Goal: Transaction & Acquisition: Book appointment/travel/reservation

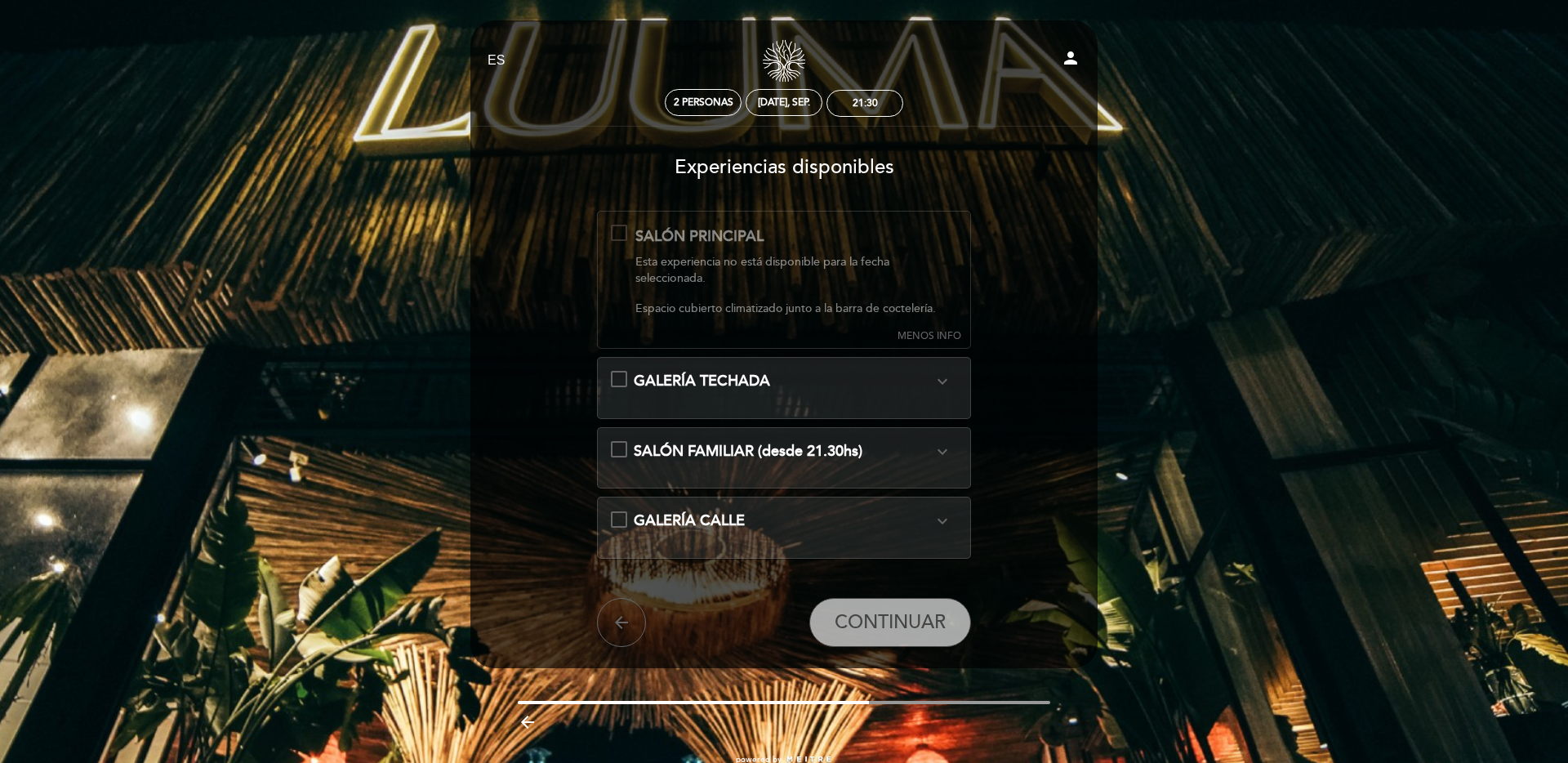
select select "es"
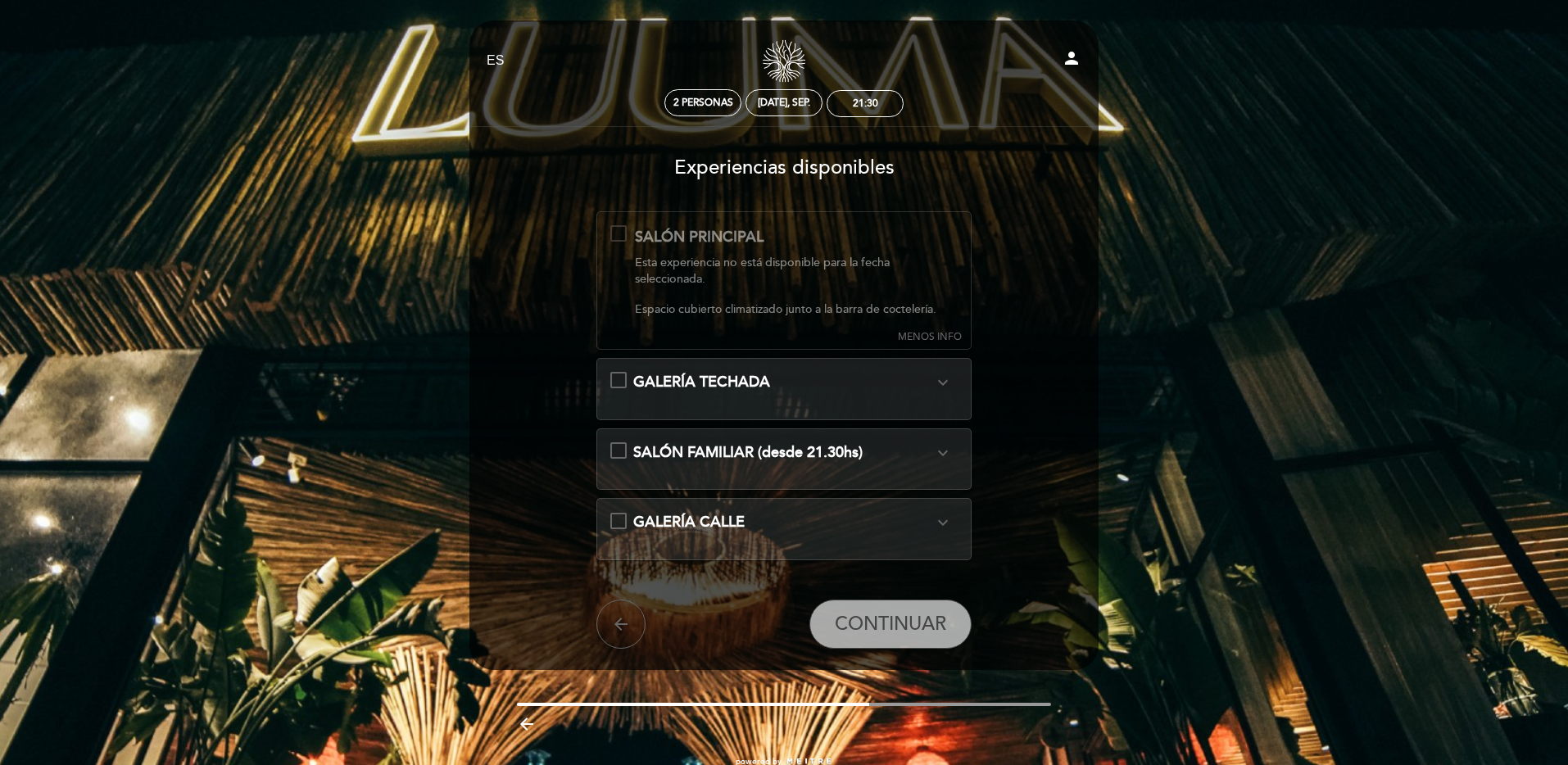
click at [938, 331] on span "MENOS INFO" at bounding box center [930, 337] width 64 height 14
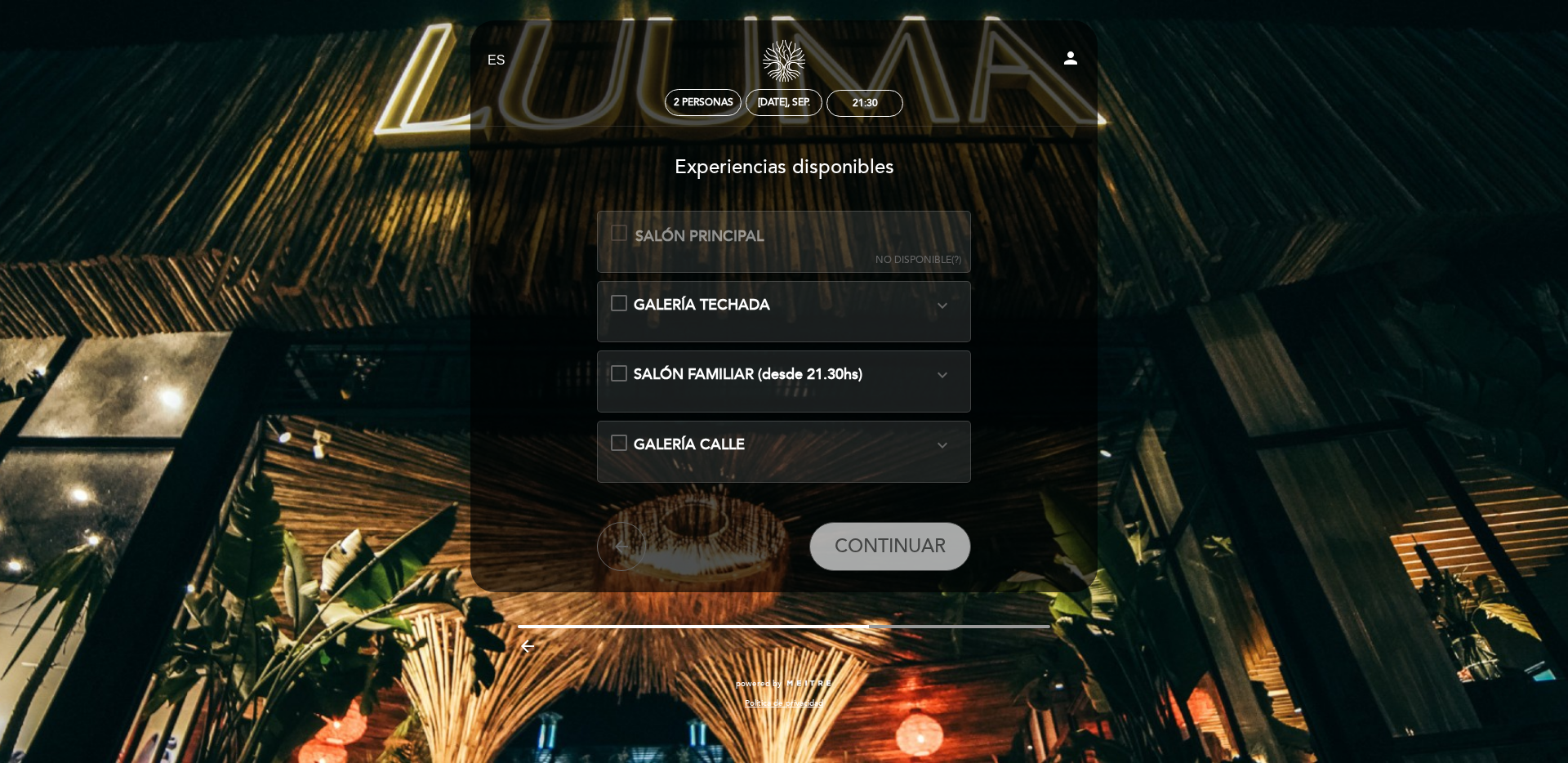
click at [942, 373] on icon "expand_more" at bounding box center [942, 374] width 19 height 19
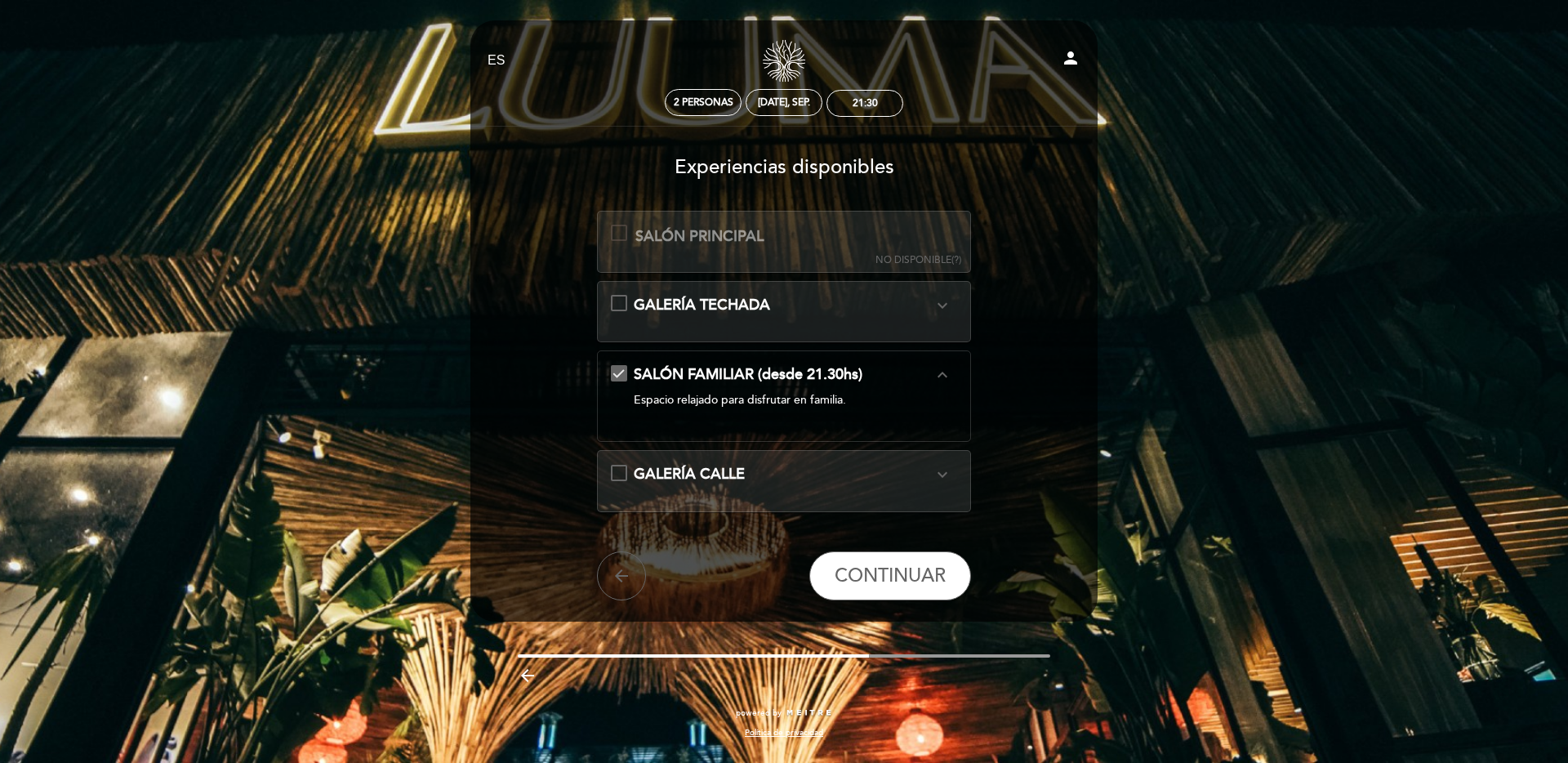
click at [942, 375] on icon "expand_less" at bounding box center [942, 374] width 19 height 19
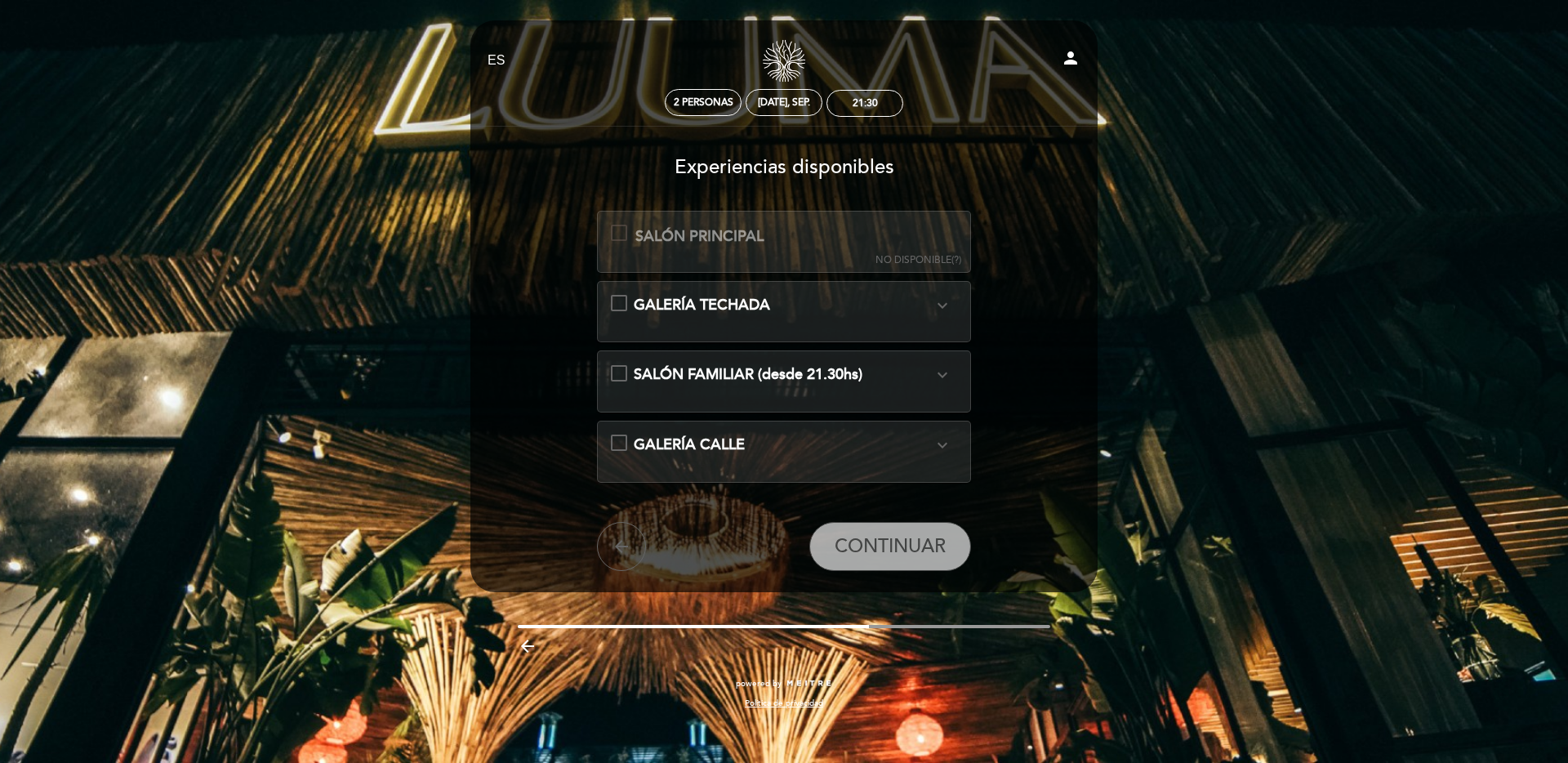
click at [921, 310] on div "GALERÍA TECHADA expand_more" at bounding box center [783, 305] width 300 height 21
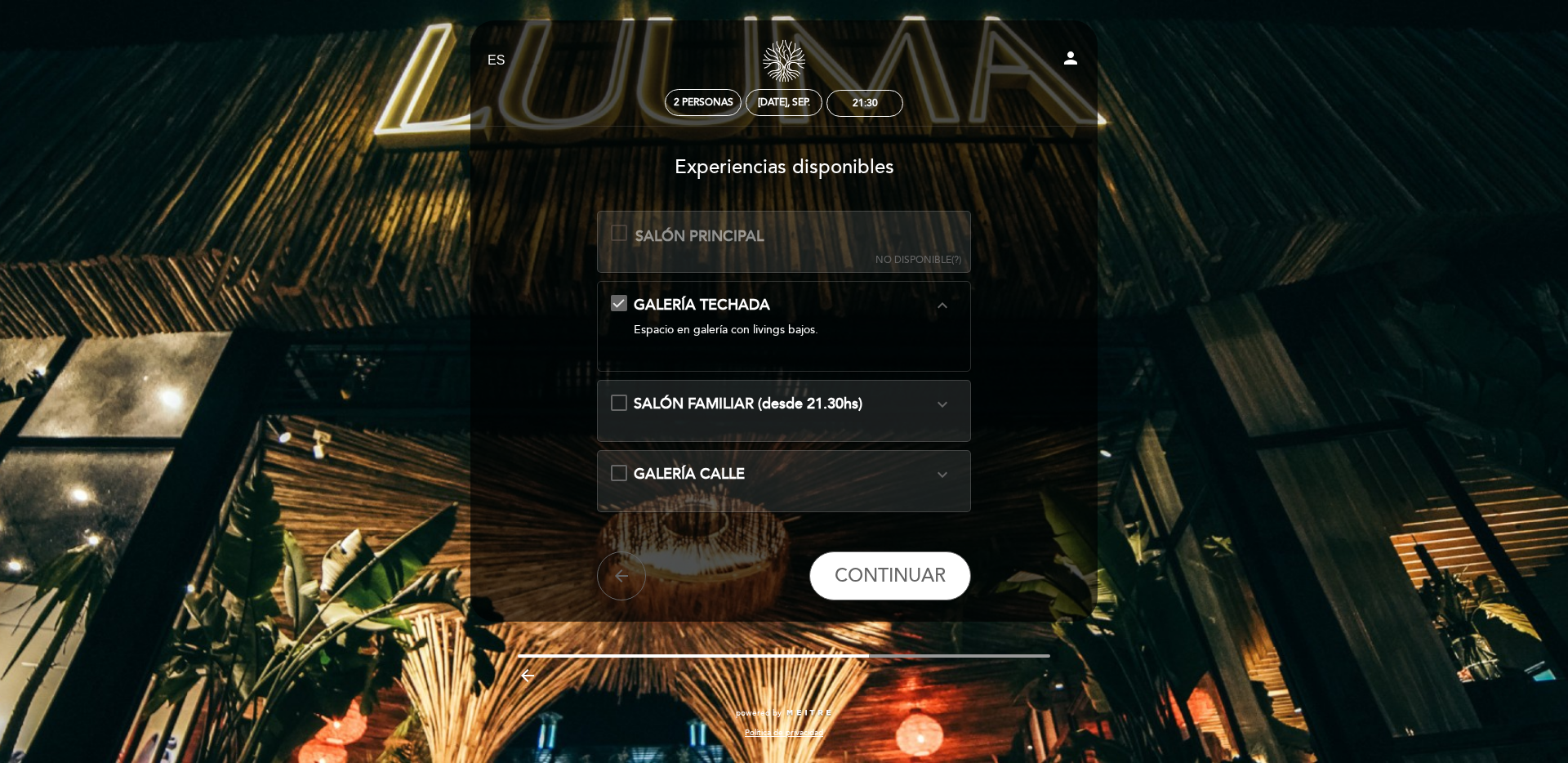
click at [921, 310] on div "GALERÍA TECHADA expand_less" at bounding box center [783, 305] width 300 height 21
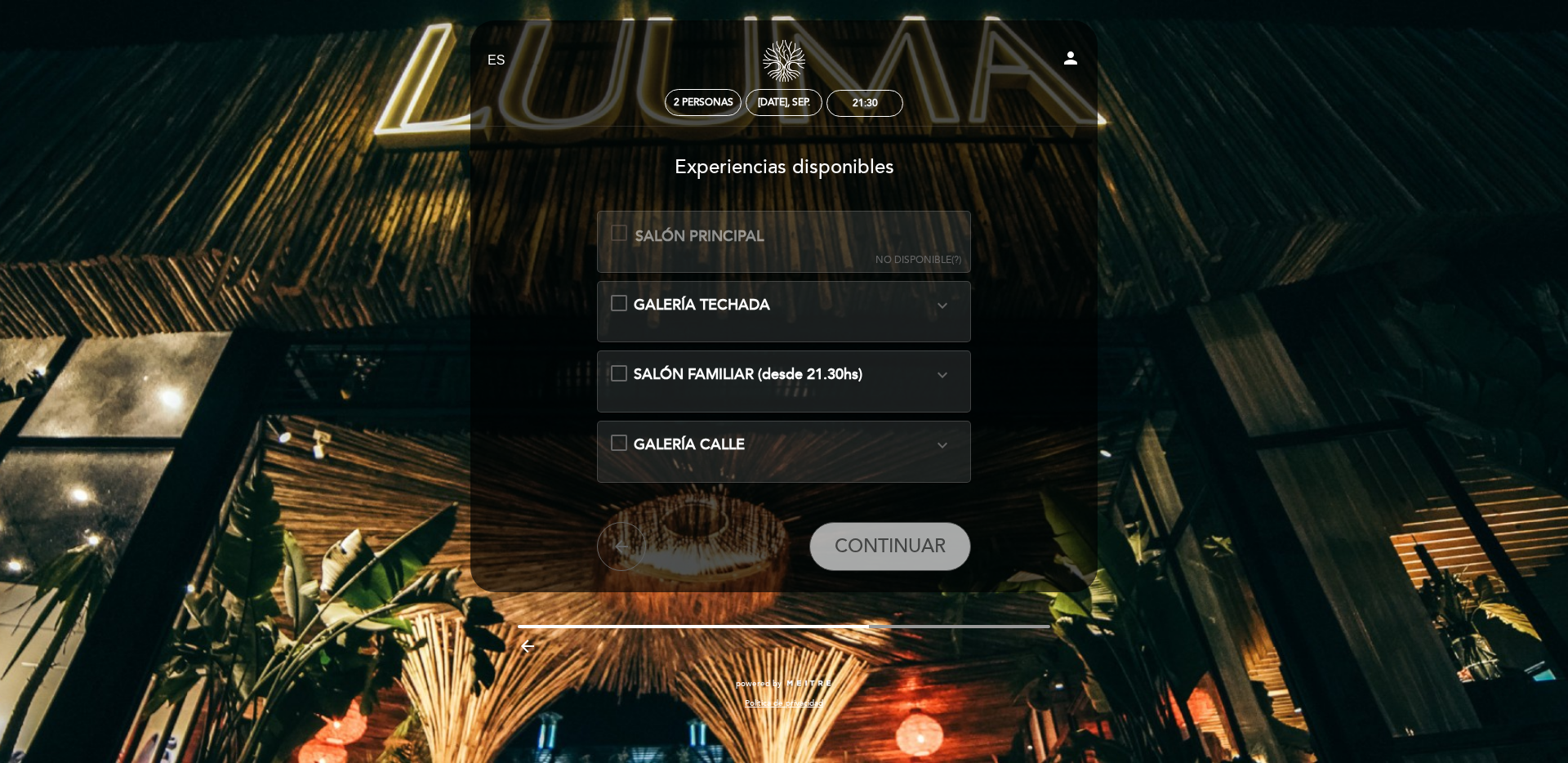
click at [923, 443] on div "GALERÍA CALLE expand_more" at bounding box center [783, 445] width 300 height 21
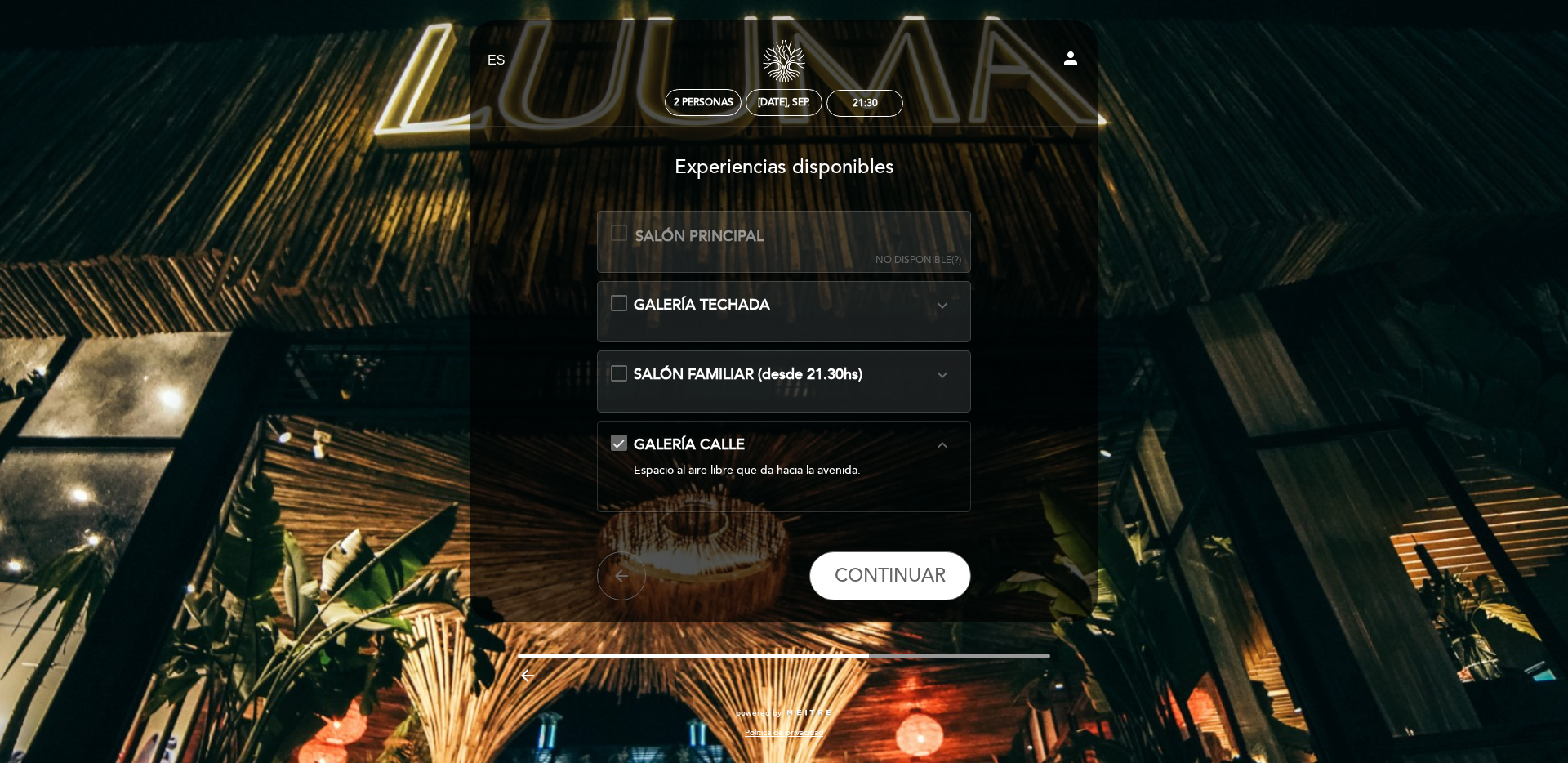
click at [925, 442] on div "GALERÍA CALLE expand_less" at bounding box center [783, 445] width 300 height 21
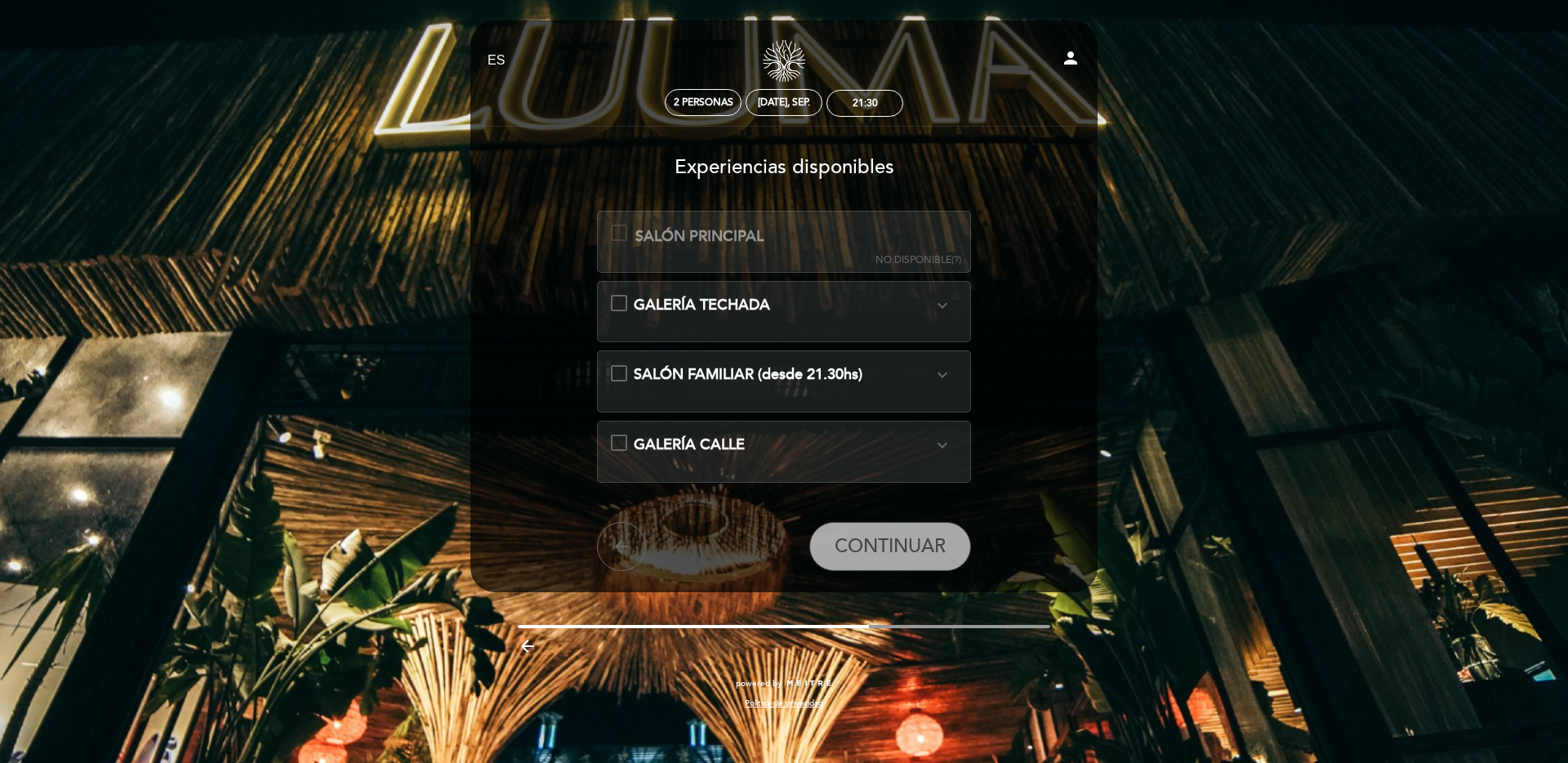
click at [925, 391] on div "SALÓN FAMILIAR (desde 21.30hs) expand_more Espacio relajado para disfrutar en f…" at bounding box center [784, 381] width 347 height 34
click at [850, 379] on span "SALÓN FAMILIAR (desde 21.30hs)" at bounding box center [748, 374] width 229 height 18
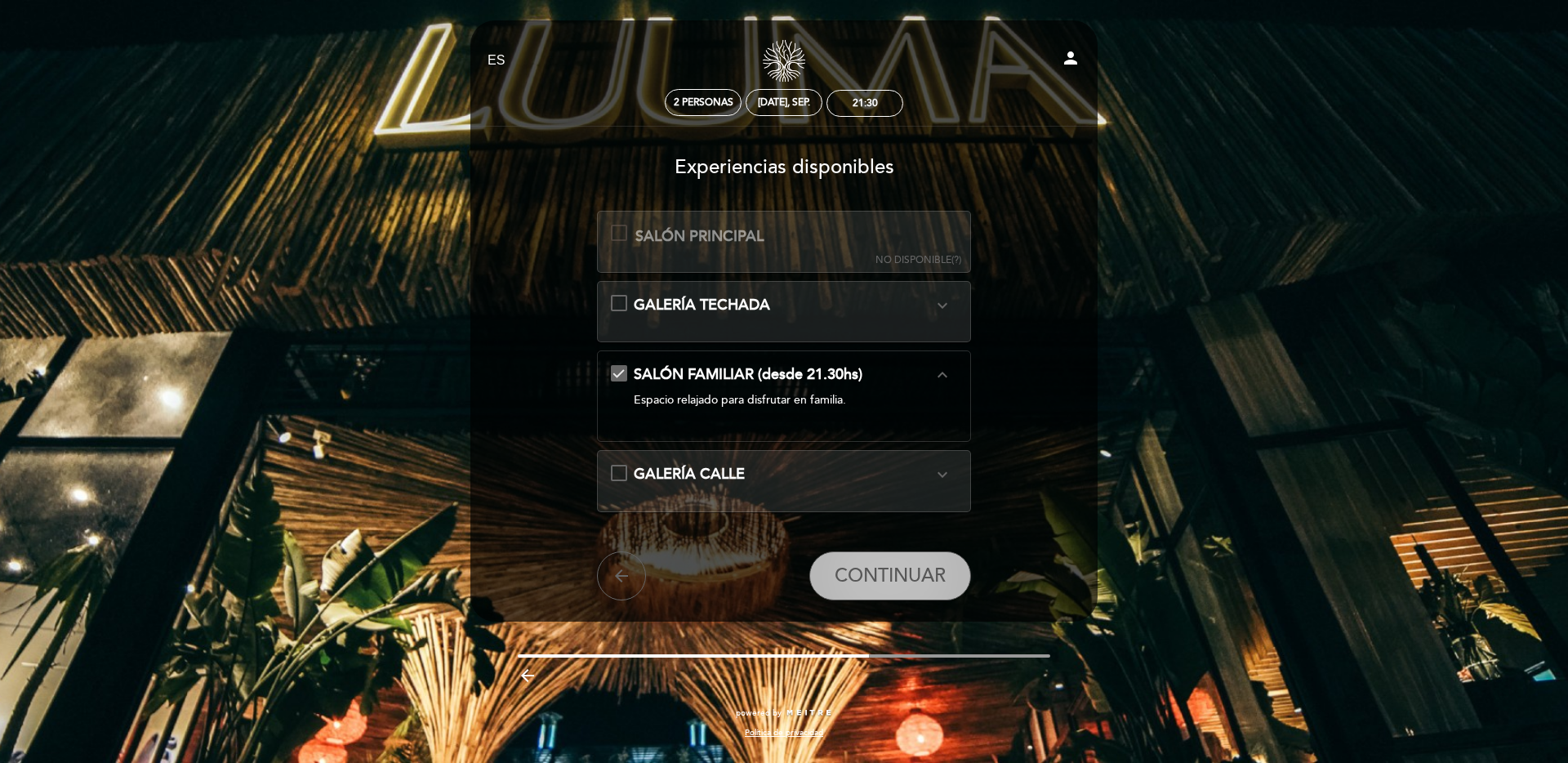
click at [888, 582] on span "CONTINUAR" at bounding box center [890, 576] width 111 height 23
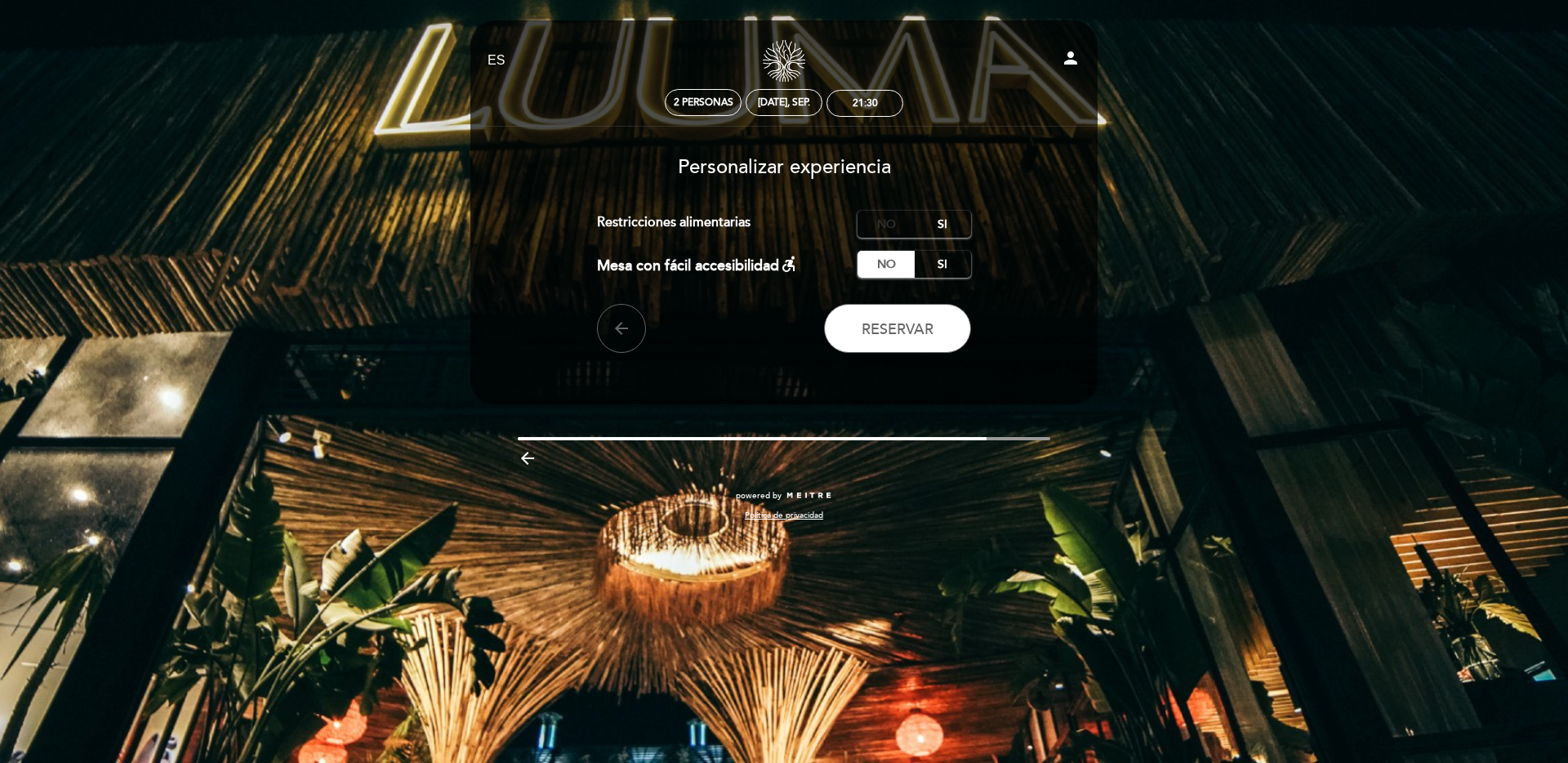
click at [883, 227] on label "No" at bounding box center [886, 224] width 57 height 27
click at [891, 345] on button "Reservar" at bounding box center [897, 328] width 147 height 49
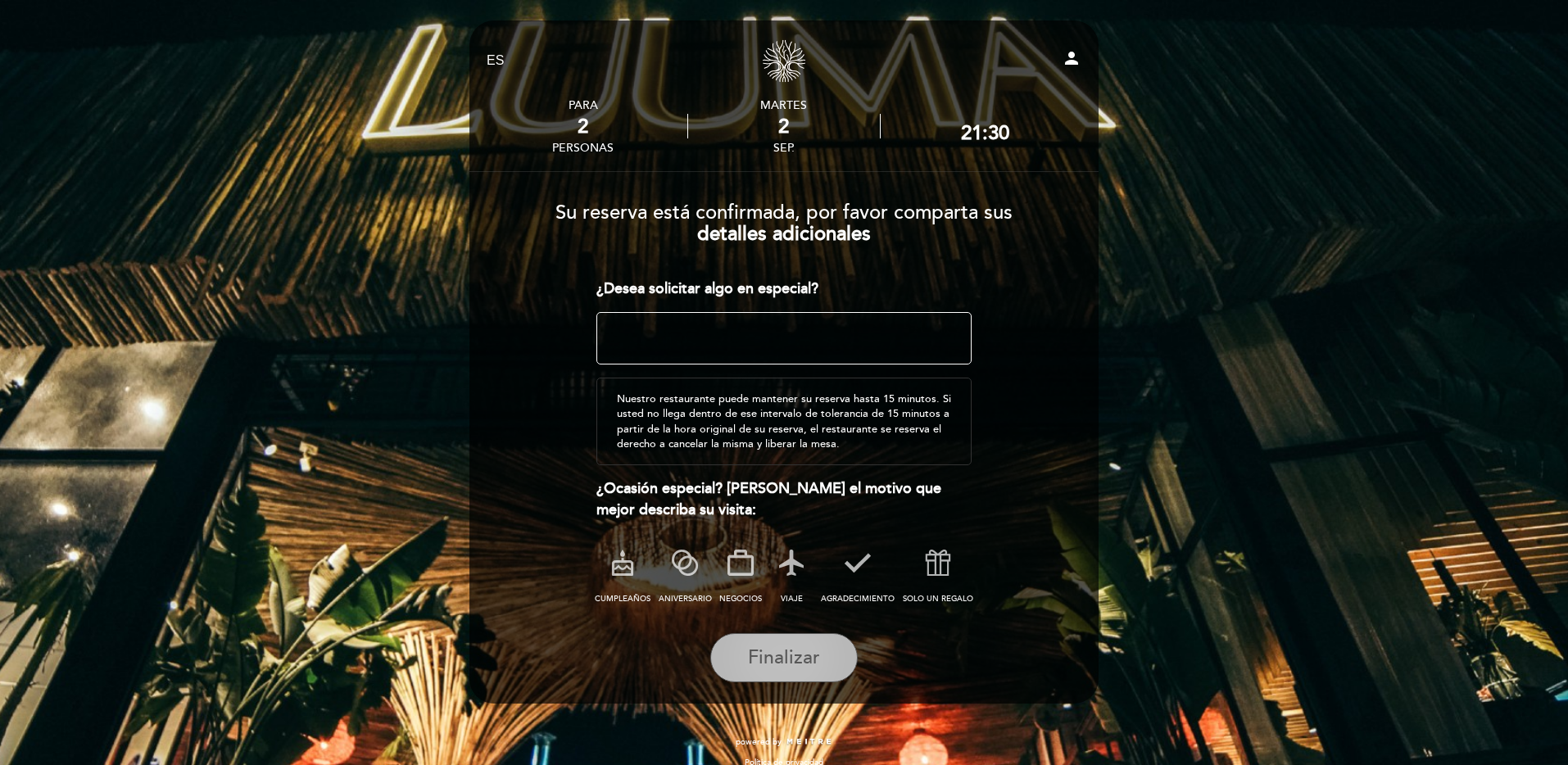
click at [798, 657] on span "Finalizar" at bounding box center [784, 657] width 72 height 23
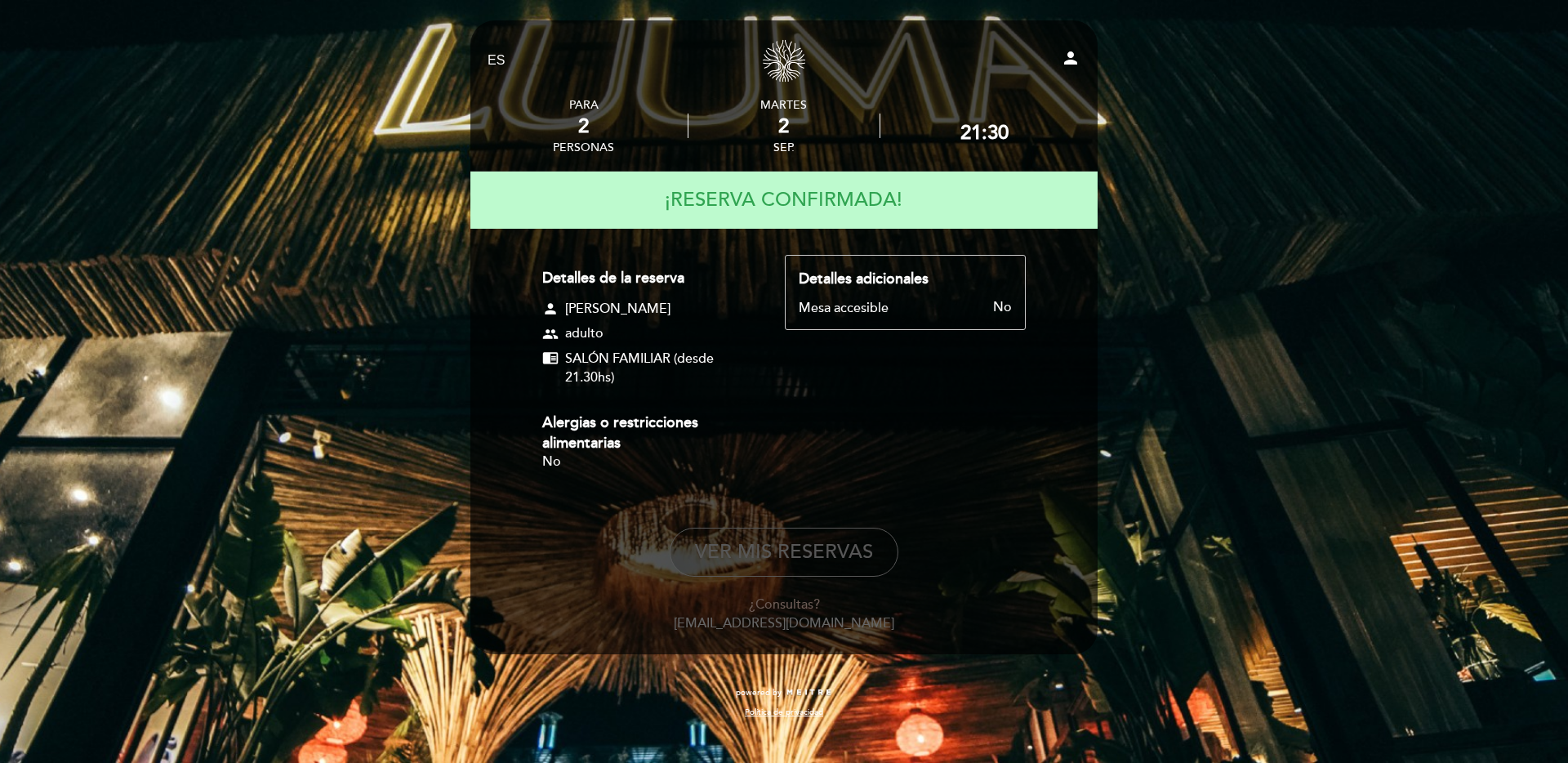
click at [815, 545] on button "VER MIS RESERVAS" at bounding box center [784, 552] width 229 height 49
select select "es"
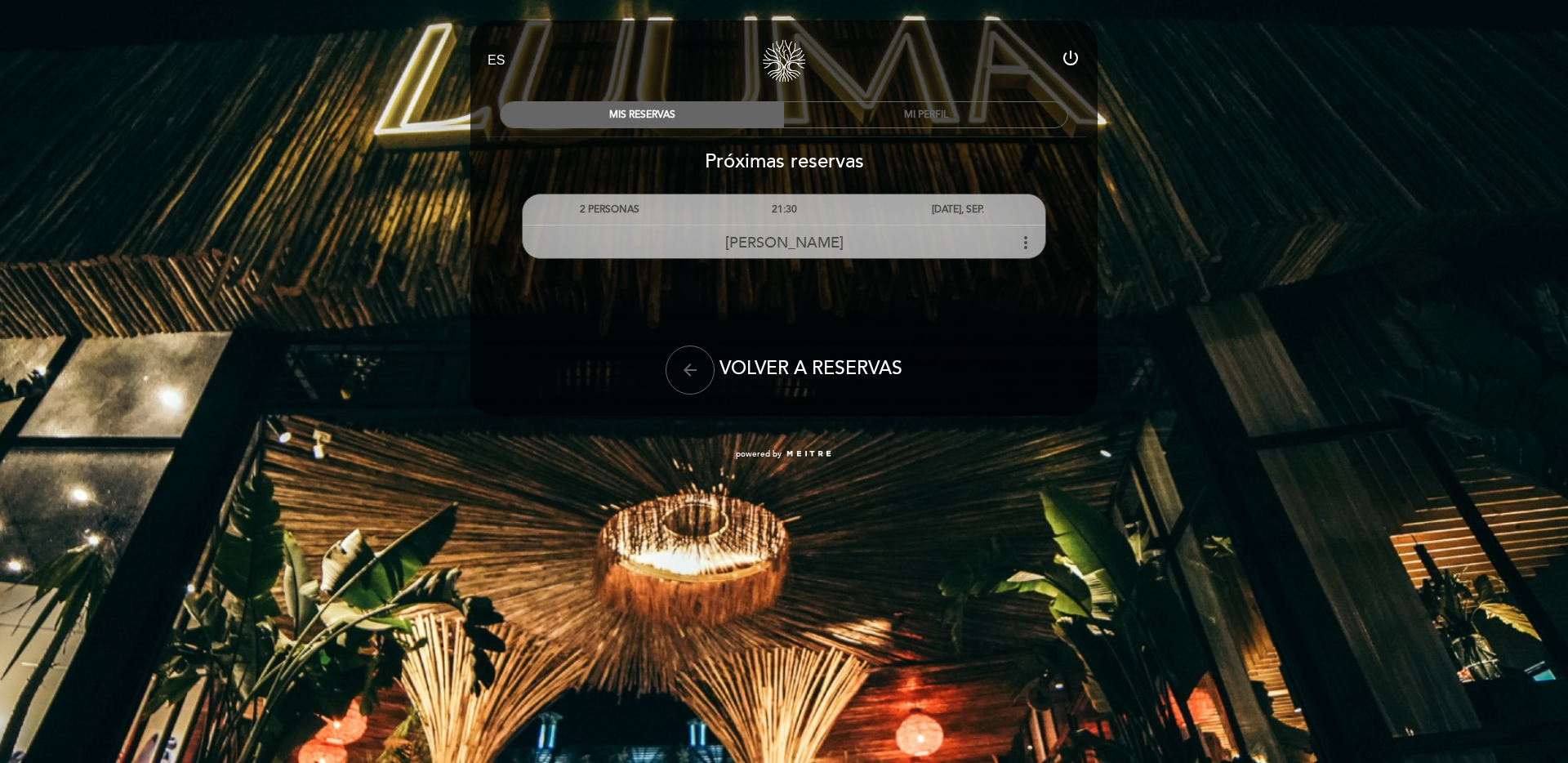
click at [1021, 246] on icon "more_vert" at bounding box center [1025, 242] width 19 height 19
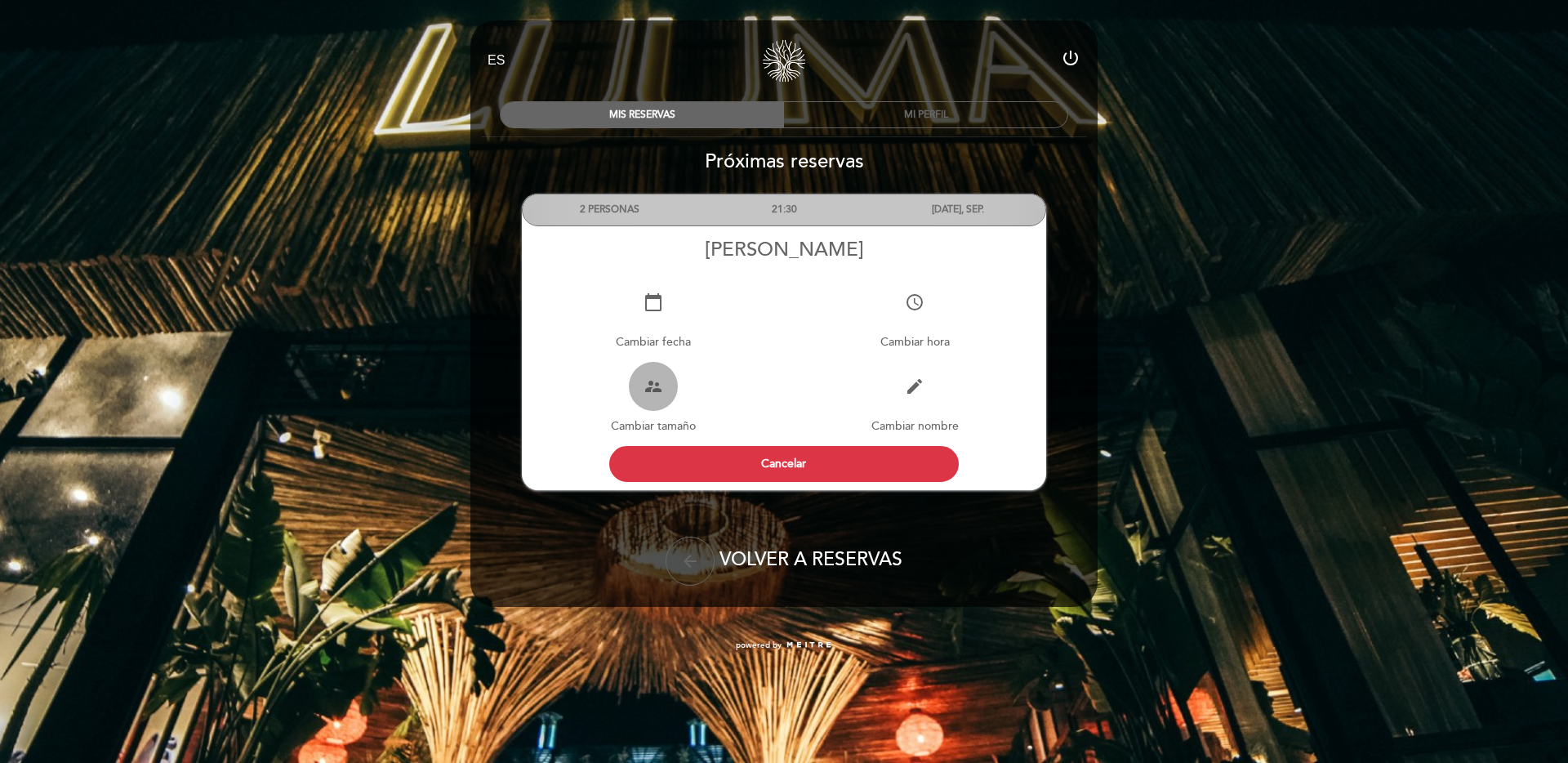
click at [654, 377] on icon "supervisor_account" at bounding box center [653, 386] width 19 height 19
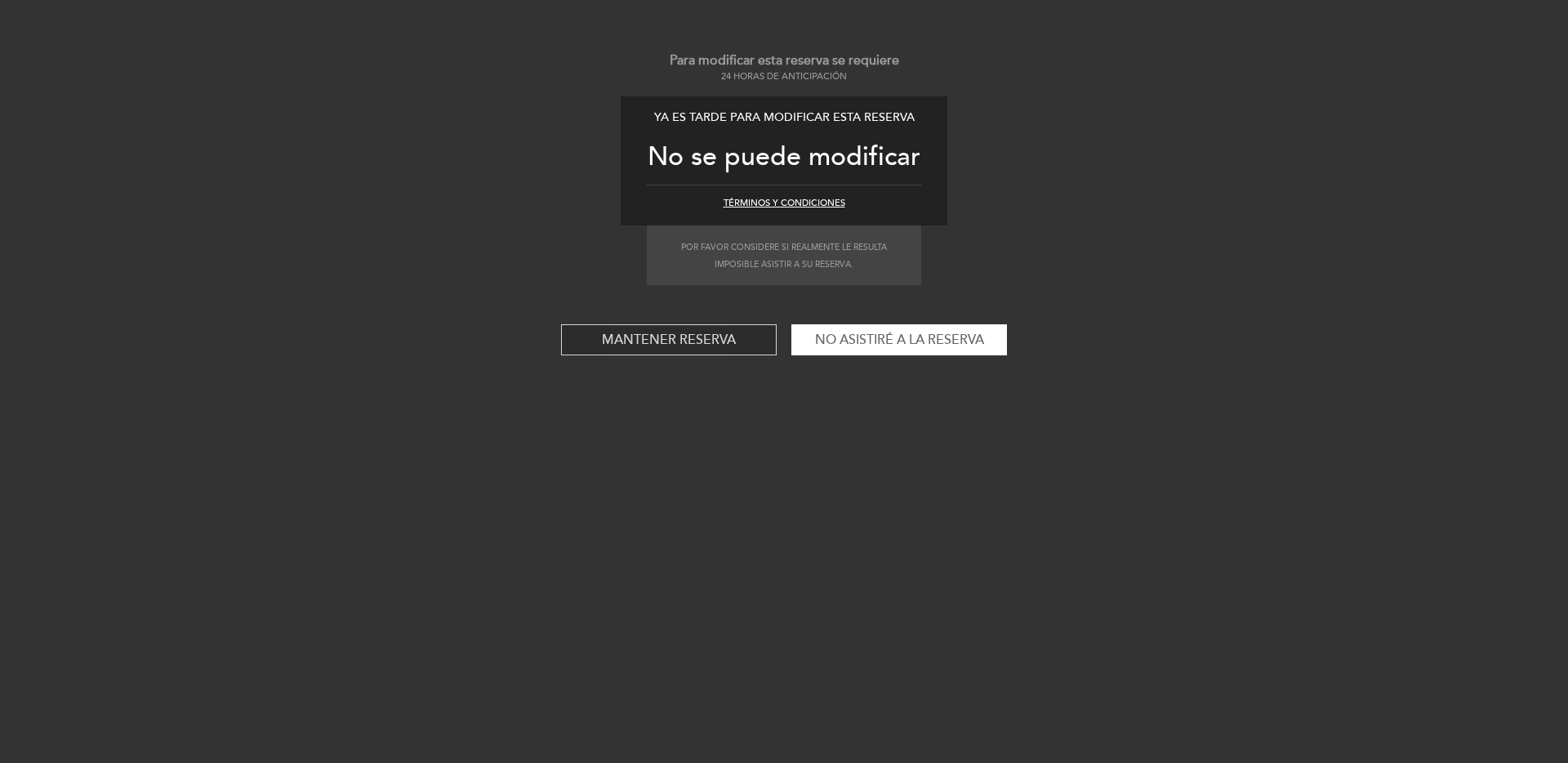
click at [706, 348] on button "Mantener reserva" at bounding box center [669, 339] width 216 height 31
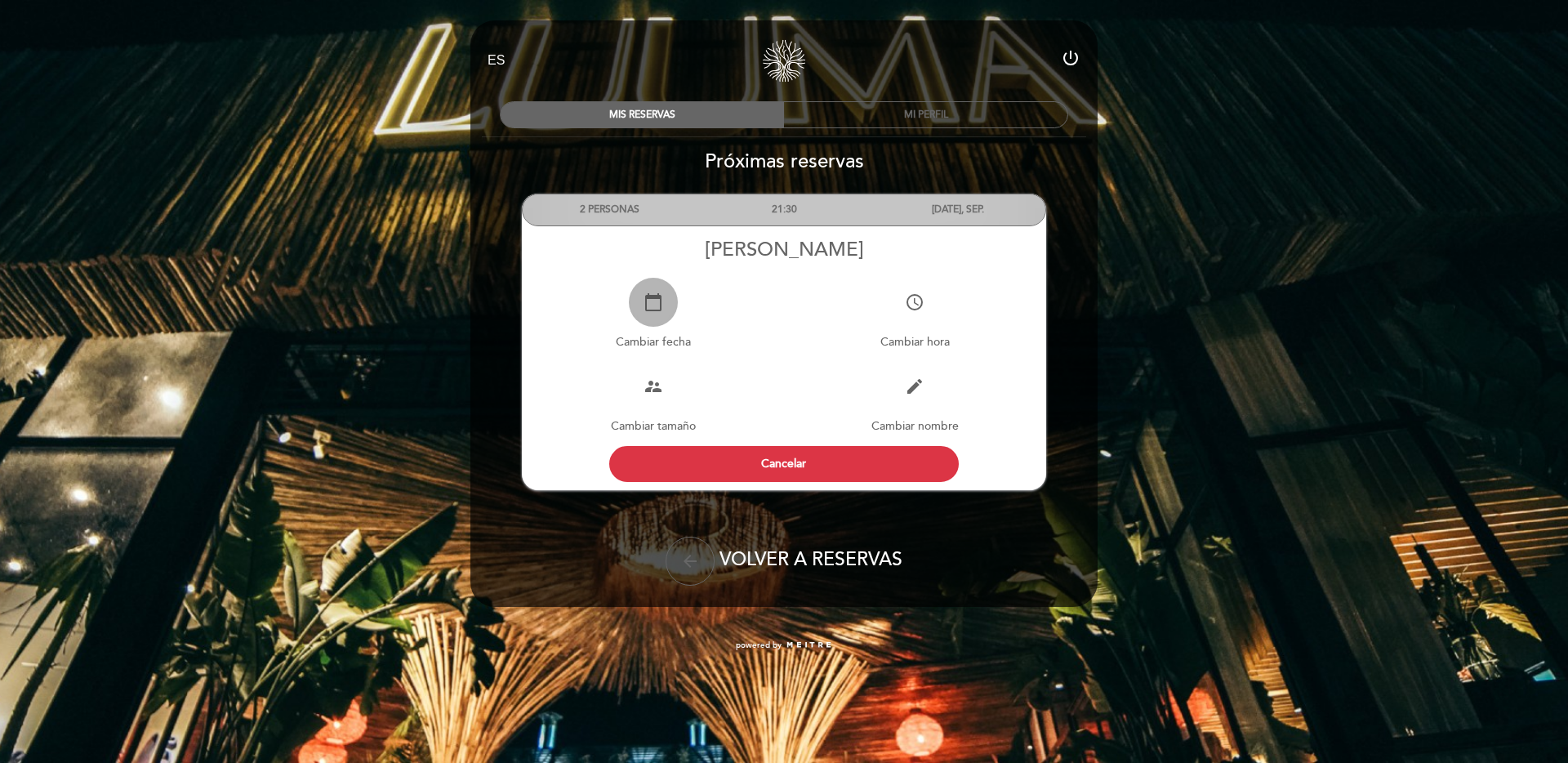
click at [662, 302] on icon "calendar_today" at bounding box center [653, 302] width 19 height 19
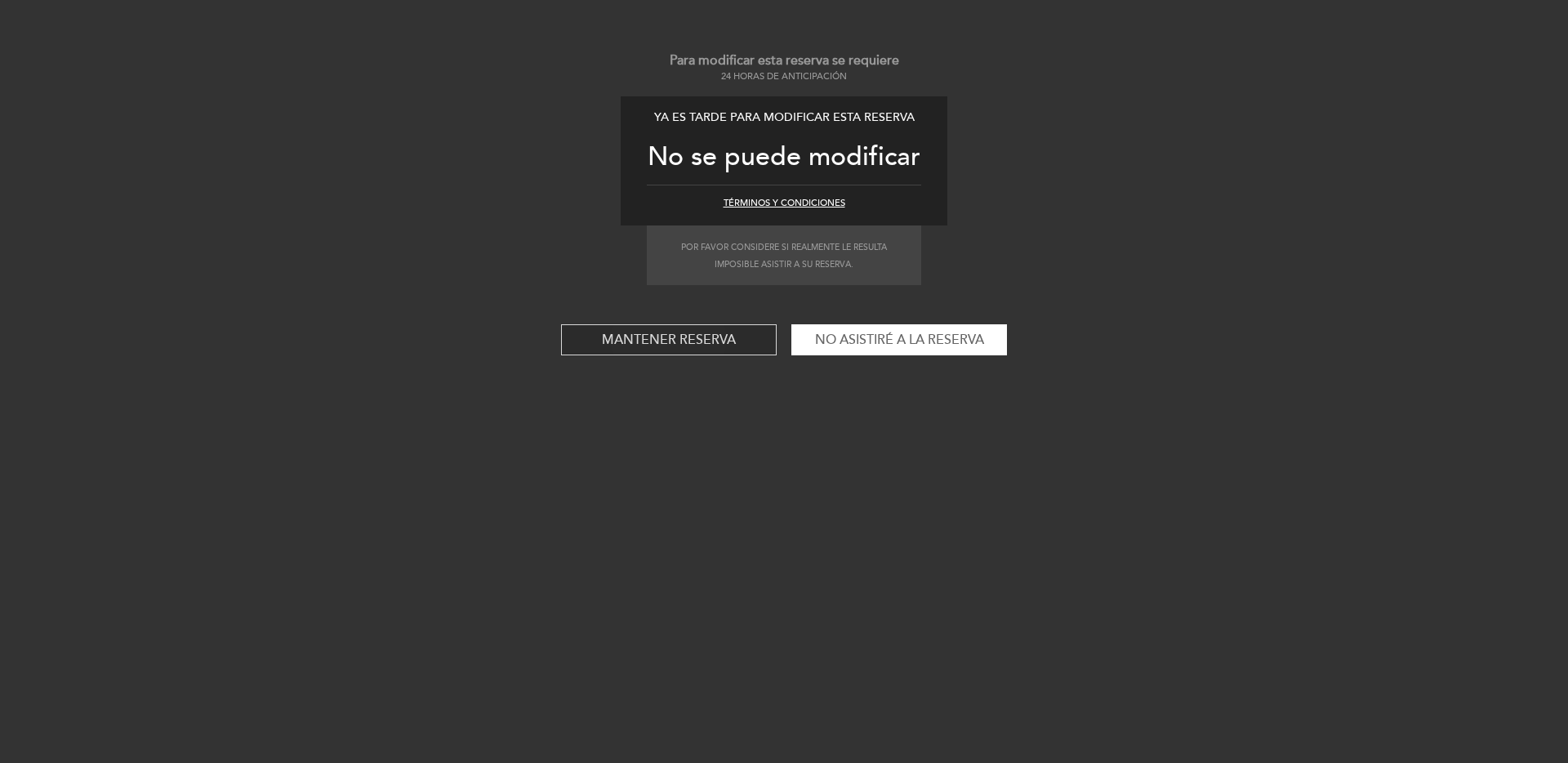
click at [705, 347] on button "Mantener reserva" at bounding box center [669, 339] width 216 height 31
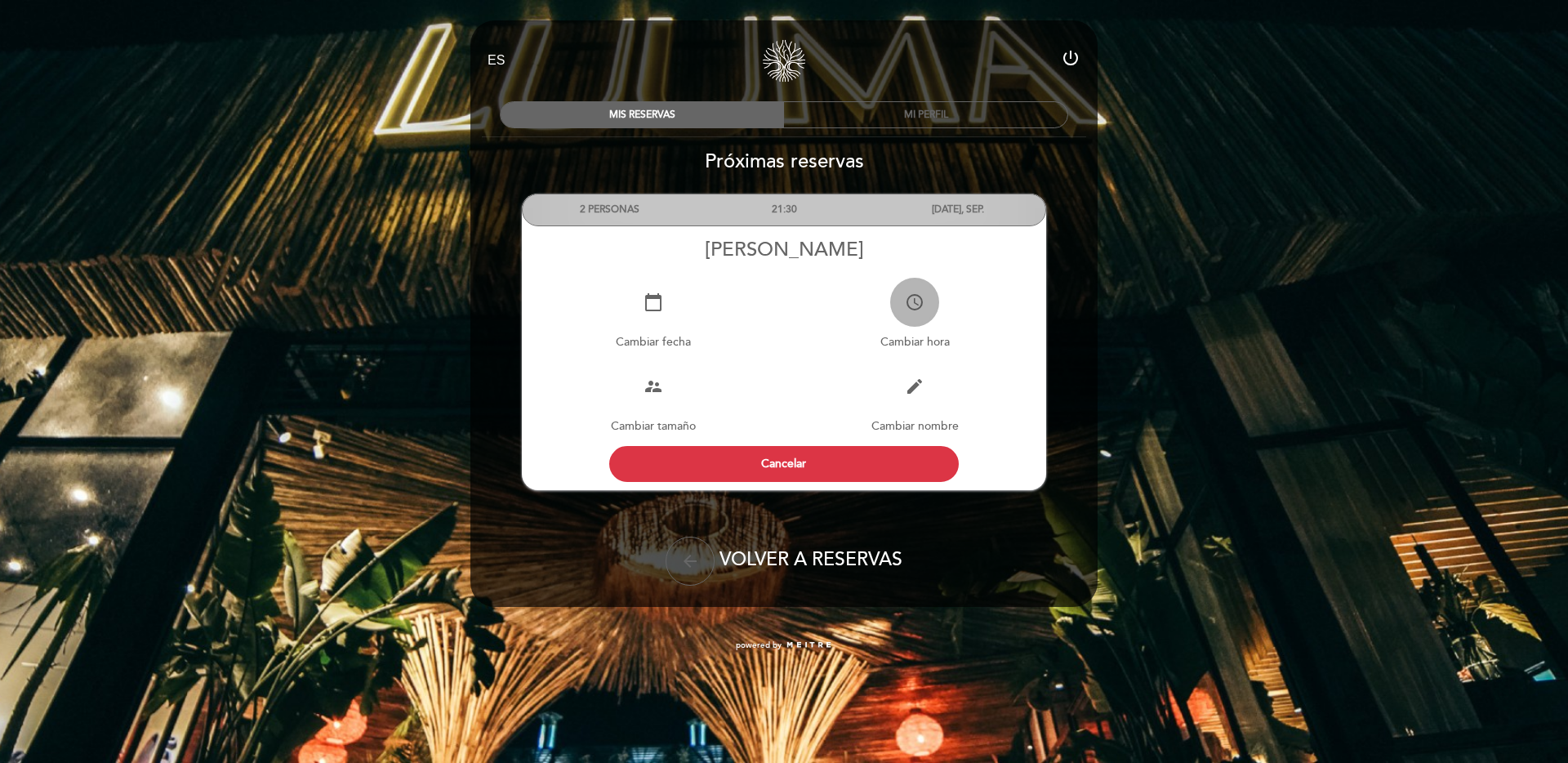
click at [913, 296] on icon "access_time" at bounding box center [914, 302] width 19 height 19
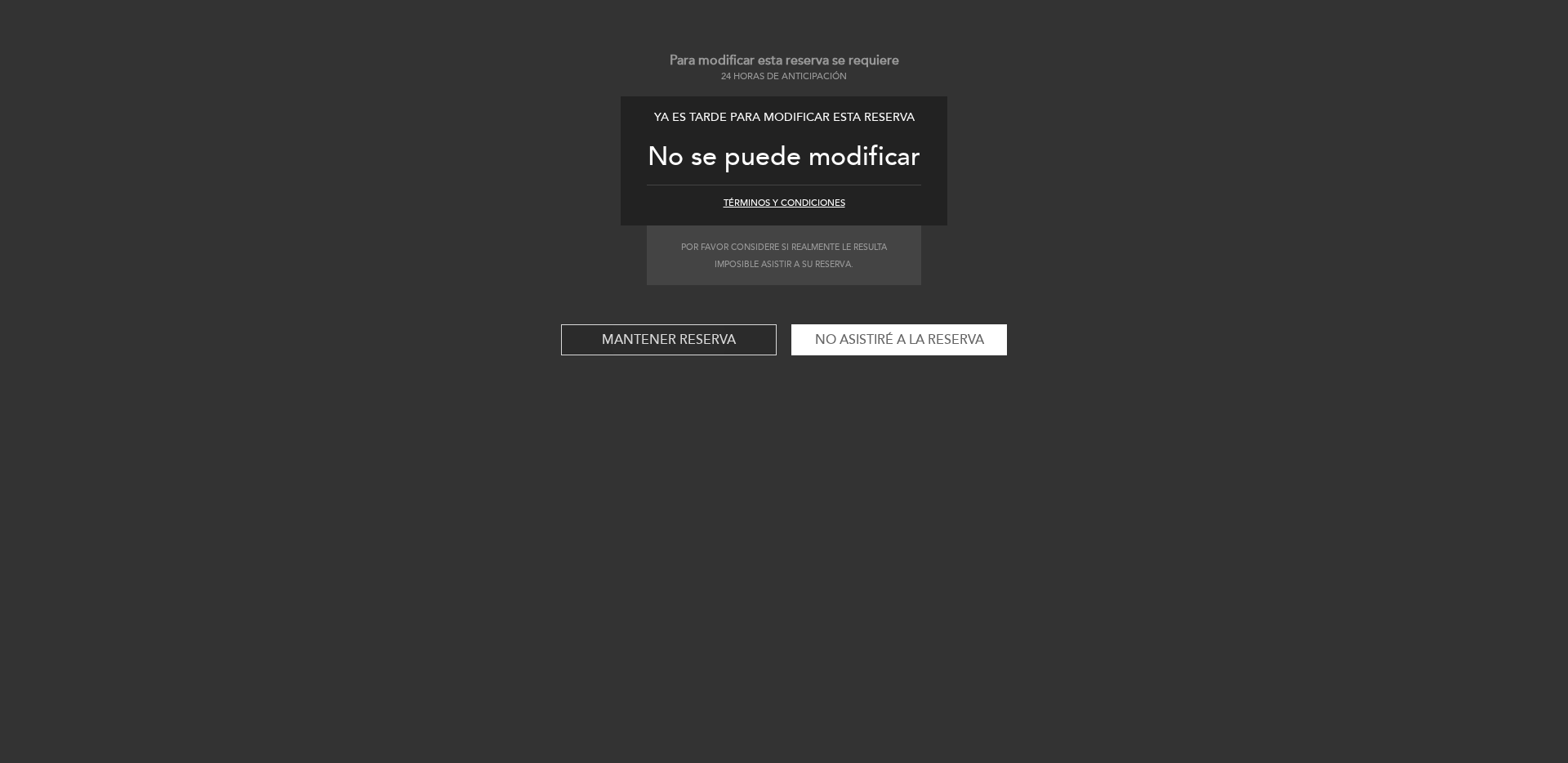
click at [718, 338] on button "Mantener reserva" at bounding box center [669, 339] width 216 height 31
